Goal: Check status: Check status

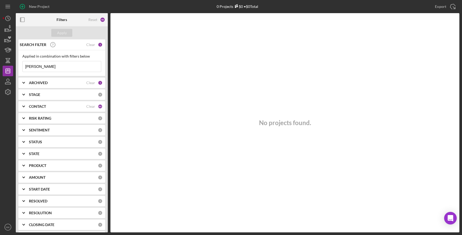
drag, startPoint x: 37, startPoint y: 62, endPoint x: -1, endPoint y: 59, distance: 37.2
click at [0, 59] on html "New Project 0 Projects $0 • $0 Total [PERSON_NAME] Export Icon/Export Filters R…" at bounding box center [231, 117] width 462 height 235
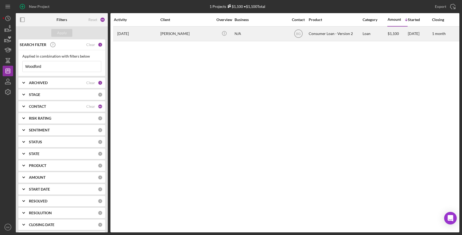
type input "Woodford"
click at [171, 32] on div "[PERSON_NAME]" at bounding box center [187, 34] width 53 height 14
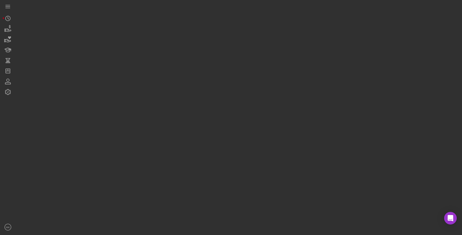
click at [171, 32] on div at bounding box center [238, 116] width 444 height 233
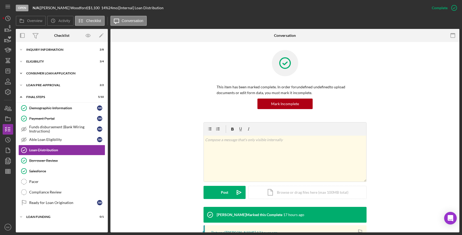
click at [20, 77] on icon "Icon/Expander" at bounding box center [21, 73] width 11 height 11
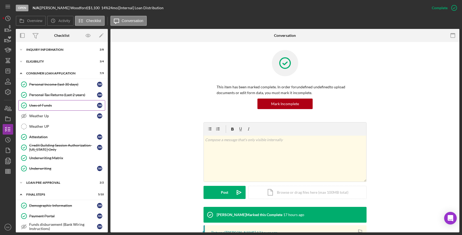
click at [40, 107] on div "Uses of Funds" at bounding box center [63, 105] width 68 height 4
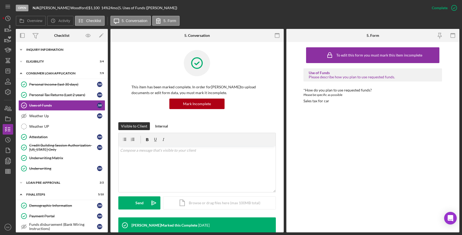
click at [33, 48] on div "Inquiry Information" at bounding box center [63, 49] width 75 height 3
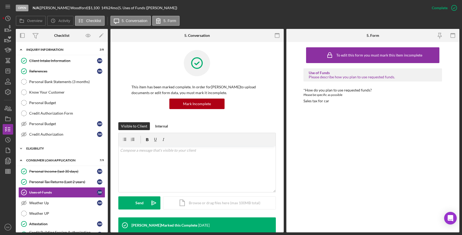
click at [22, 148] on icon "Icon/Expander" at bounding box center [21, 148] width 11 height 11
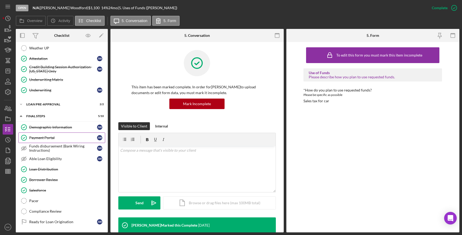
scroll to position [222, 0]
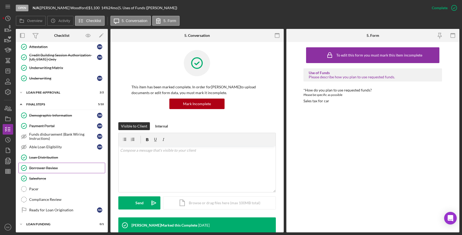
click at [56, 169] on div "Borrower Review" at bounding box center [67, 168] width 76 height 4
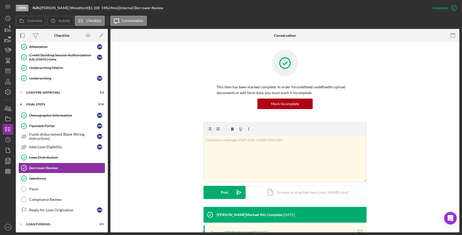
scroll to position [88, 0]
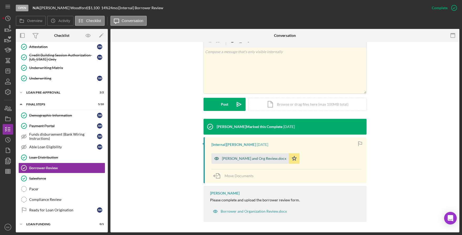
click at [240, 161] on div "Woodford, Jenney Borrower and Org Review.docx" at bounding box center [254, 159] width 64 height 4
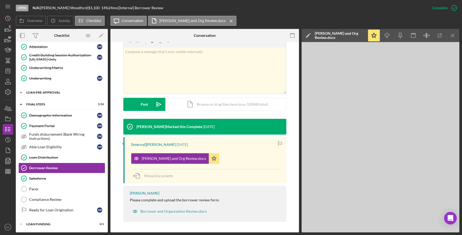
click at [41, 96] on div "Icon/Expander Loan Pre-Approval 2 / 2" at bounding box center [62, 92] width 92 height 11
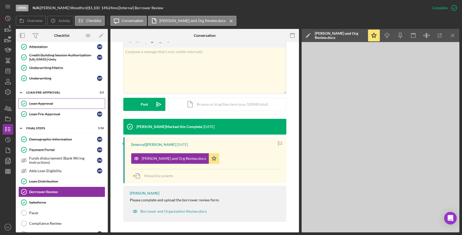
click at [42, 107] on link "Loan Approval Loan Approval" at bounding box center [61, 103] width 87 height 11
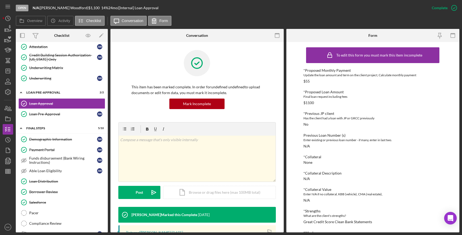
scroll to position [148, 0]
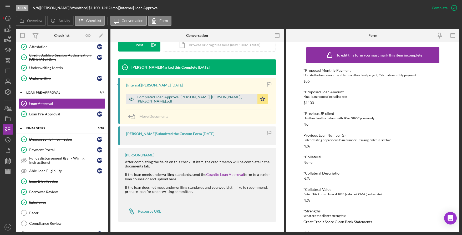
click at [173, 97] on div "Completed Loan Approval Greene, Bruce , Jenney Woodford.pdf" at bounding box center [196, 99] width 118 height 8
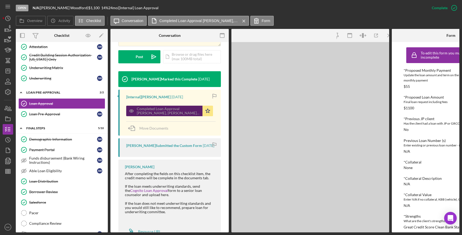
click at [173, 107] on div "Completed Loan Approval Greene, Bruce , Jenney Woodford.pdf" at bounding box center [168, 111] width 63 height 8
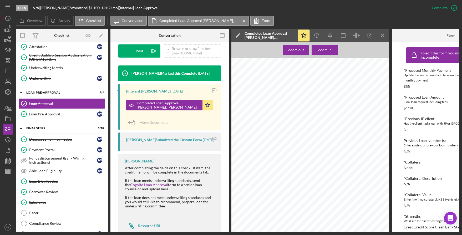
click at [275, 114] on div "Justine PETERSEN Loan Approval Loan Officer Greene, Bruce Loan Officer Email bg…" at bounding box center [312, 162] width 161 height 208
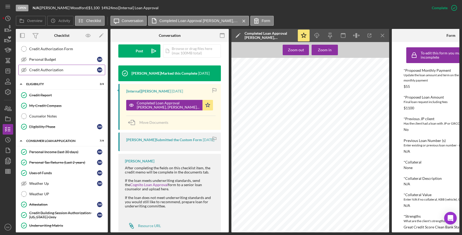
scroll to position [0, 0]
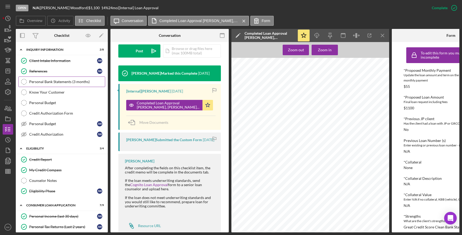
click at [53, 81] on div "Personal Bank Statements (3 months)" at bounding box center [67, 82] width 76 height 4
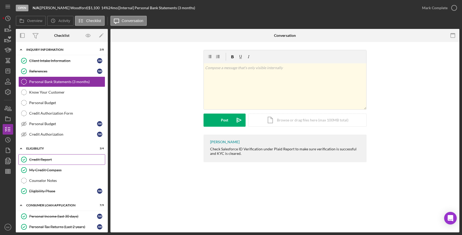
click at [56, 162] on div "Credit Report" at bounding box center [67, 160] width 76 height 4
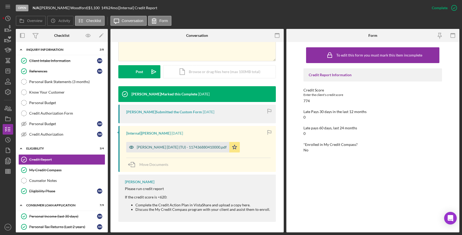
click at [171, 146] on div "Woodford, Jenney 2025-09-12 (TU) - 117436880410000.pdf" at bounding box center [182, 147] width 90 height 4
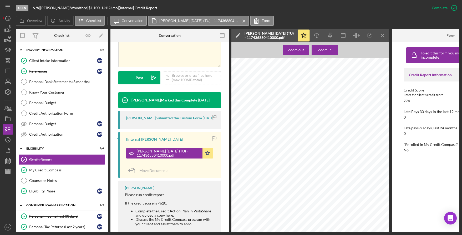
scroll to position [974, 0]
drag, startPoint x: 41, startPoint y: 214, endPoint x: 62, endPoint y: 204, distance: 23.5
click at [41, 214] on link "Personal Income (last 30 days) Personal Income (last 30 days) J W" at bounding box center [61, 216] width 87 height 11
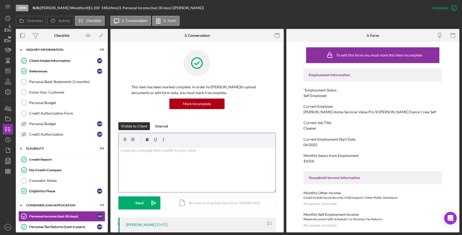
scroll to position [105, 0]
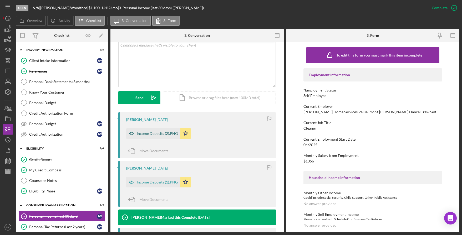
click at [164, 133] on div "Income Deposits (2).PNG" at bounding box center [157, 134] width 41 height 4
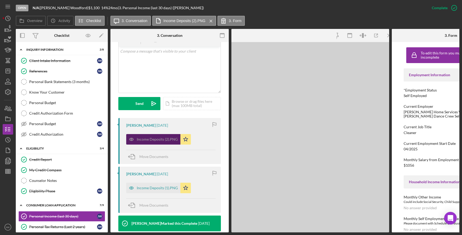
scroll to position [111, 0]
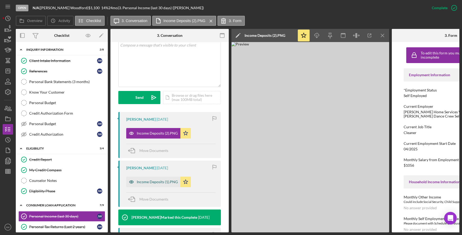
click at [164, 179] on div "Income Deposits (1).PNG" at bounding box center [153, 182] width 54 height 11
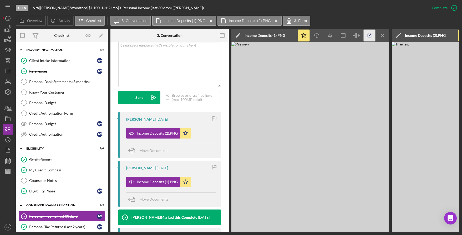
click at [371, 34] on polyline "button" at bounding box center [370, 34] width 1 height 1
click at [382, 37] on icon "Icon/Menu Close" at bounding box center [383, 36] width 12 height 12
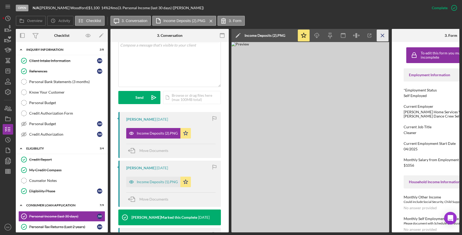
click at [382, 37] on icon "Icon/Menu Close" at bounding box center [383, 36] width 12 height 12
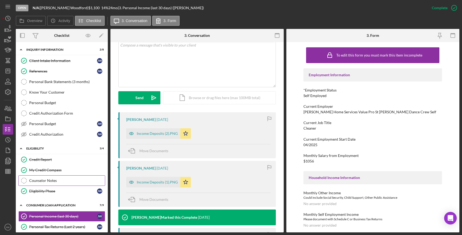
scroll to position [79, 0]
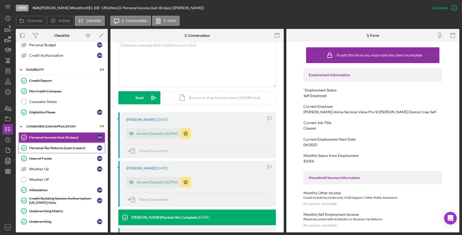
click at [54, 146] on link "Personal Tax Returns (Last 2 years) Personal Tax Returns (Last 2 years) J W" at bounding box center [61, 148] width 87 height 11
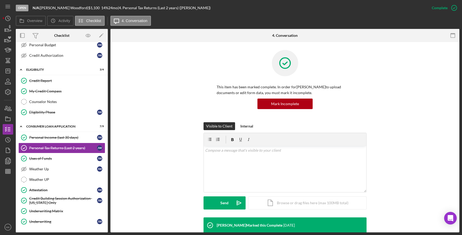
scroll to position [105, 0]
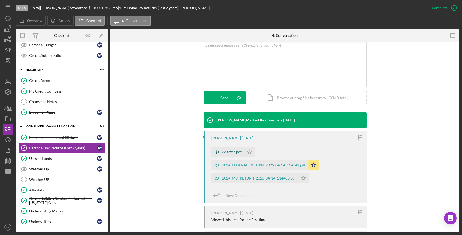
click at [232, 156] on div "23 taxes.pdf" at bounding box center [228, 152] width 33 height 11
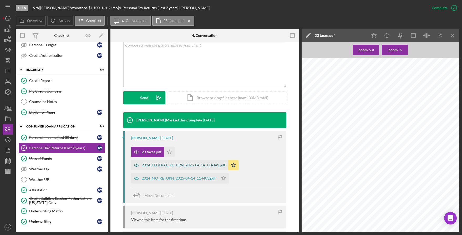
scroll to position [1447, 0]
click at [167, 168] on div "2024_FEDERAL_RETURN_2025-04-14_114341.pdf" at bounding box center [179, 165] width 97 height 11
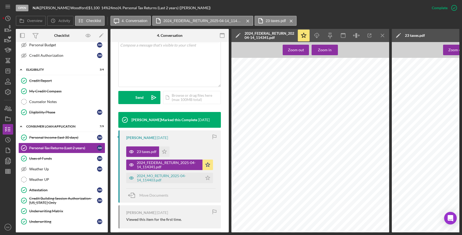
scroll to position [710, 0]
click at [169, 181] on div "2024_MO_RETURN_2025-04-14_114403.pdf" at bounding box center [168, 178] width 63 height 8
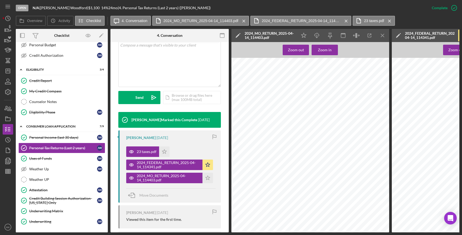
scroll to position [1658, 0]
click at [49, 189] on div "Attestation" at bounding box center [63, 190] width 68 height 4
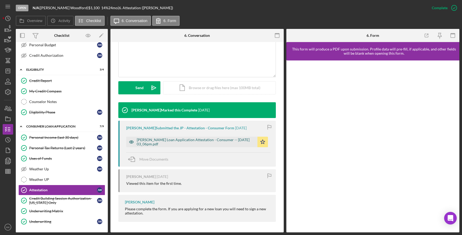
click at [191, 141] on div "Justine Petersen Loan Application Attestation - Consumer -- 2025-09-13 03_06pm.…" at bounding box center [196, 142] width 118 height 8
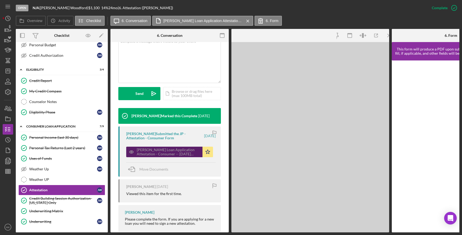
scroll to position [121, 0]
